Goal: Entertainment & Leisure: Consume media (video, audio)

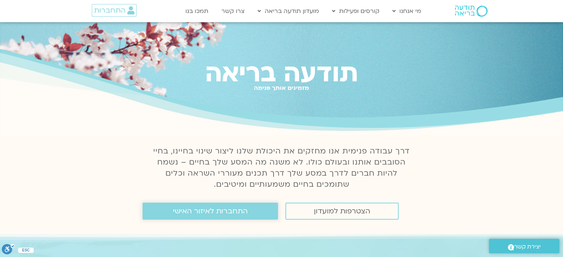
click at [219, 214] on span "התחברות לאיזור האישי" at bounding box center [210, 211] width 75 height 8
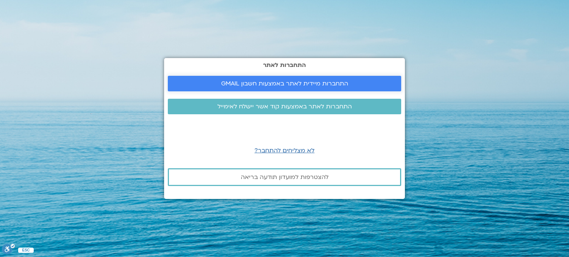
click at [313, 81] on span "התחברות מיידית לאתר באמצעות חשבון GMAIL" at bounding box center [284, 83] width 127 height 7
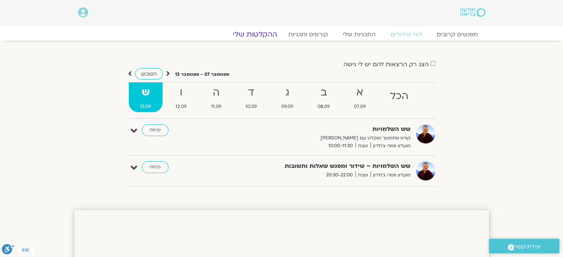
click at [265, 32] on link "ההקלטות שלי" at bounding box center [255, 34] width 62 height 9
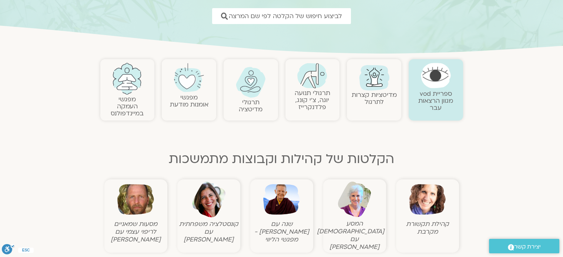
scroll to position [111, 0]
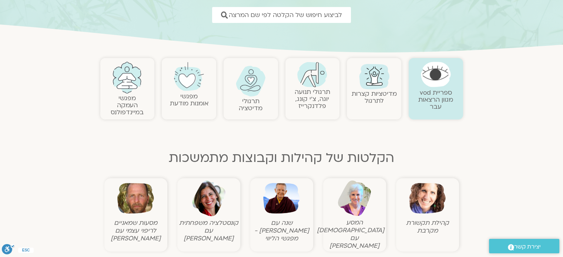
click at [279, 202] on img at bounding box center [281, 198] width 37 height 37
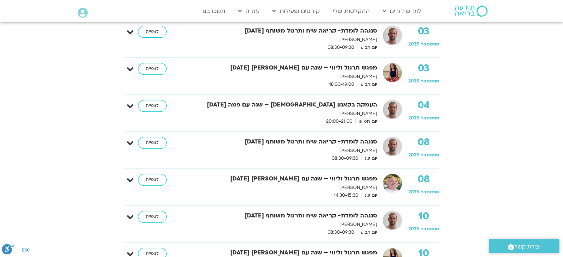
scroll to position [296, 0]
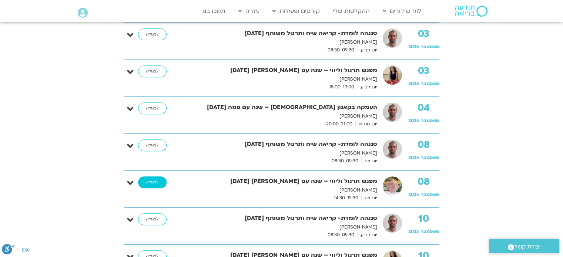
click at [152, 180] on link "לצפייה" at bounding box center [152, 183] width 29 height 12
